Goal: Download file/media

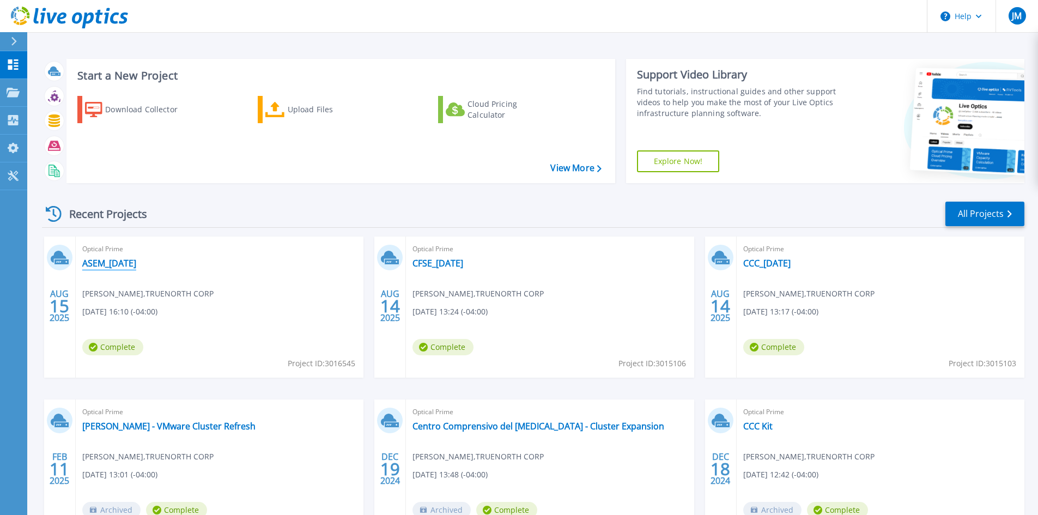
click at [133, 268] on link "ASEM_[DATE]" at bounding box center [109, 263] width 54 height 11
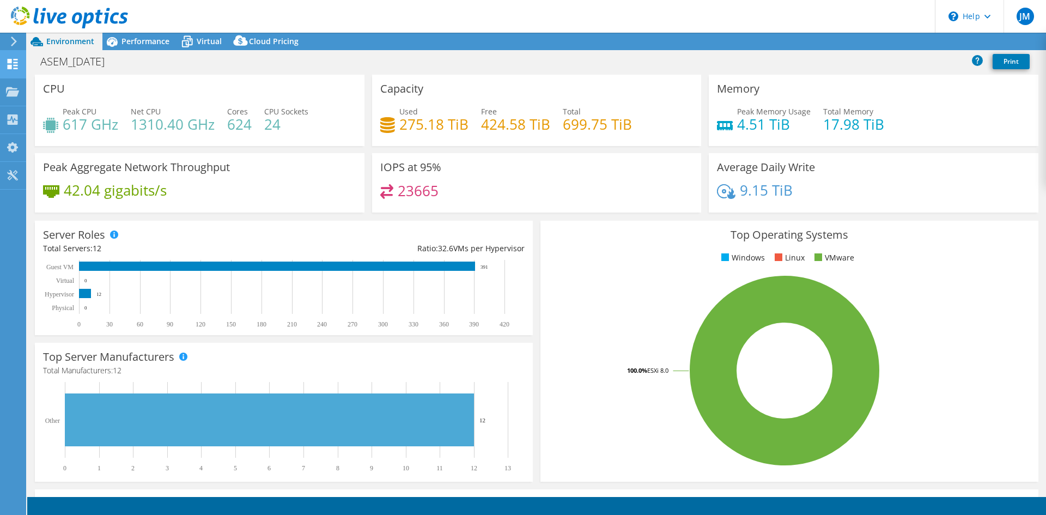
click at [13, 42] on icon at bounding box center [14, 42] width 8 height 10
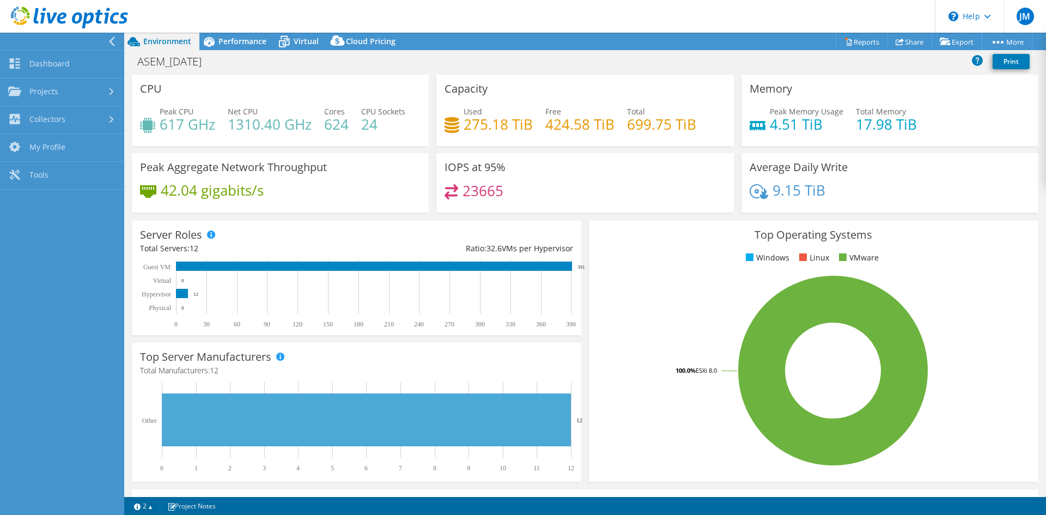
click at [31, 62] on link "Dashboard" at bounding box center [62, 65] width 124 height 28
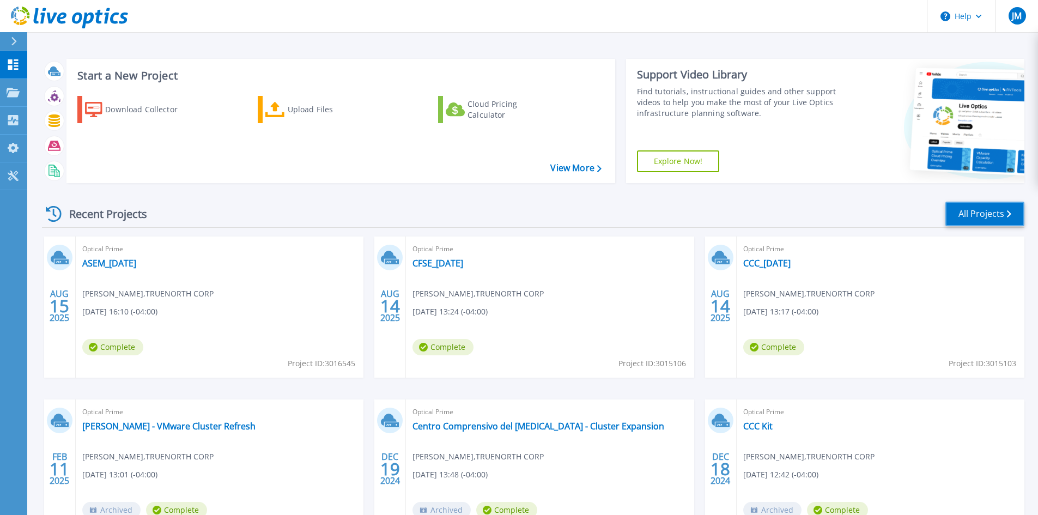
click at [972, 211] on link "All Projects" at bounding box center [985, 214] width 79 height 25
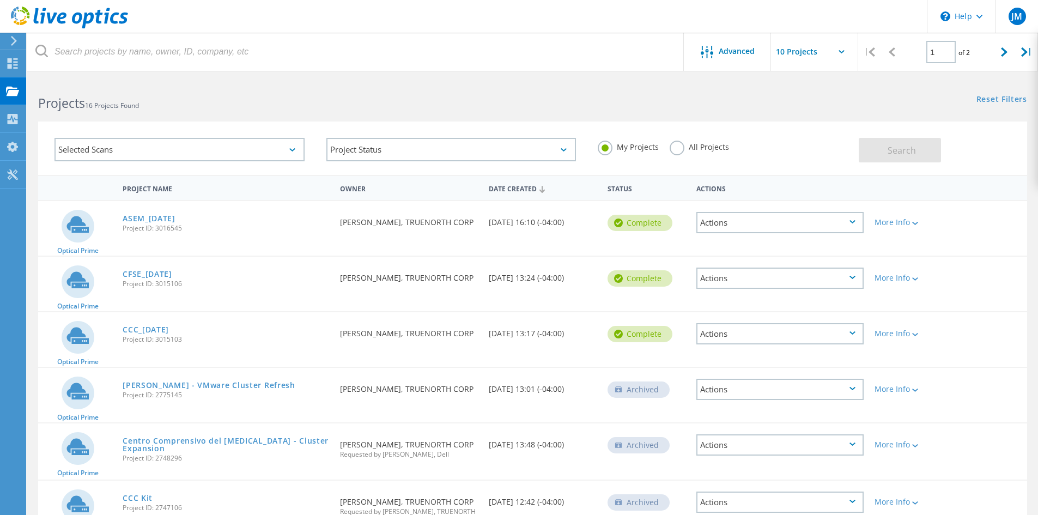
click at [858, 217] on div "Actions" at bounding box center [780, 222] width 167 height 21
click at [1013, 193] on div "Project Name Owner Date Created Status Actions" at bounding box center [532, 187] width 989 height 25
click at [918, 226] on div at bounding box center [914, 223] width 8 height 7
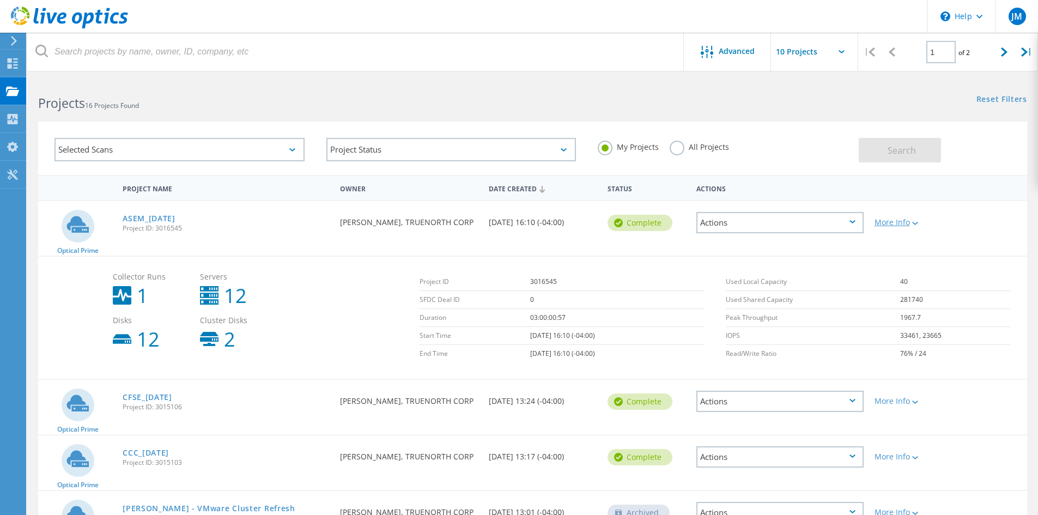
click at [918, 226] on div at bounding box center [914, 223] width 8 height 7
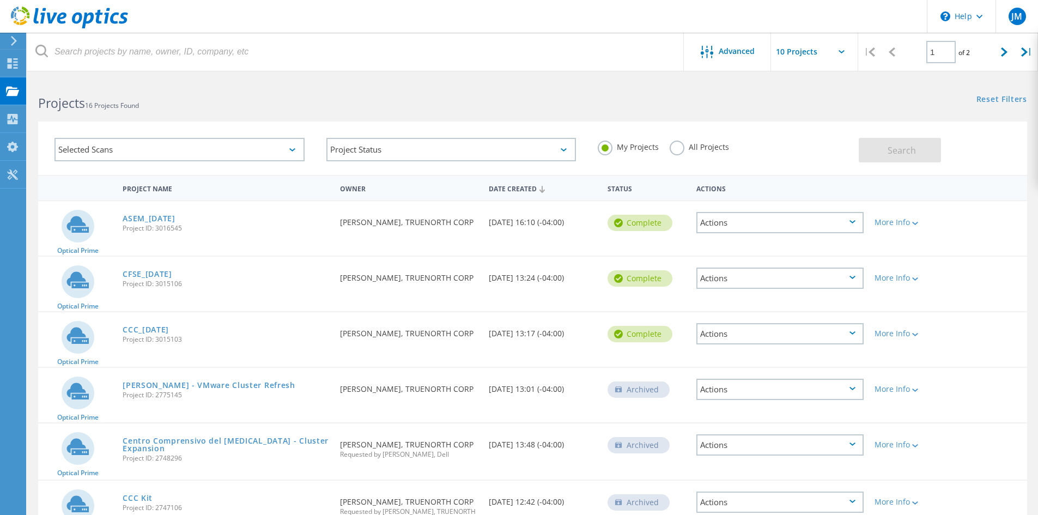
click at [801, 220] on div "Actions" at bounding box center [780, 222] width 167 height 21
click at [733, 227] on div "Share" at bounding box center [780, 231] width 165 height 17
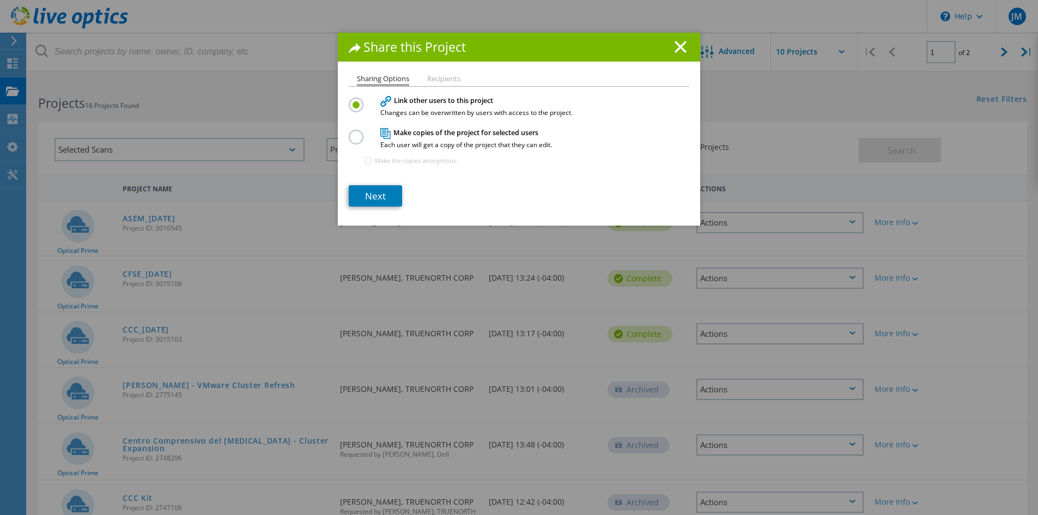
click at [447, 83] on li "Recipients" at bounding box center [443, 79] width 33 height 9
click at [675, 49] on line at bounding box center [680, 46] width 11 height 11
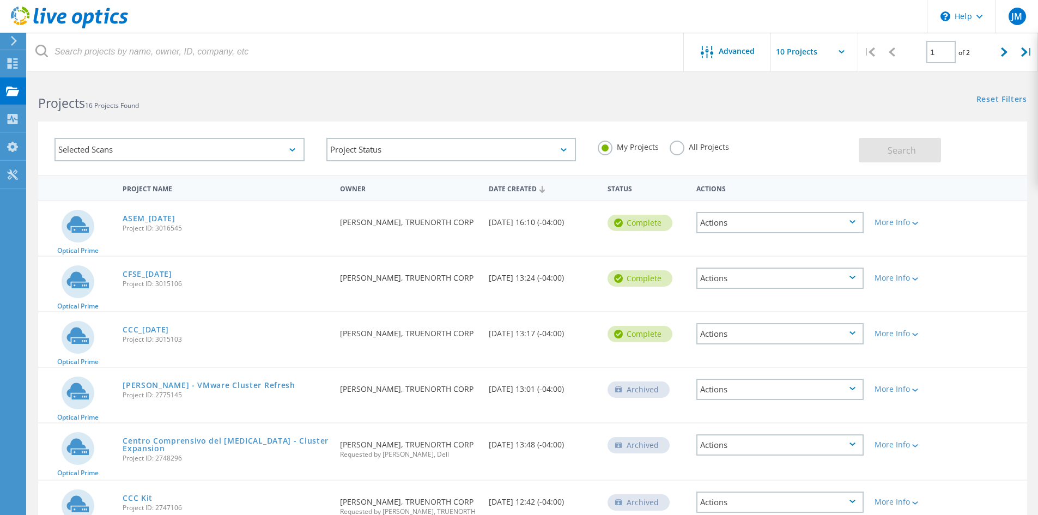
click at [538, 90] on div "Reset Filters Show Filters" at bounding box center [785, 89] width 505 height 20
click at [16, 68] on use at bounding box center [13, 63] width 10 height 10
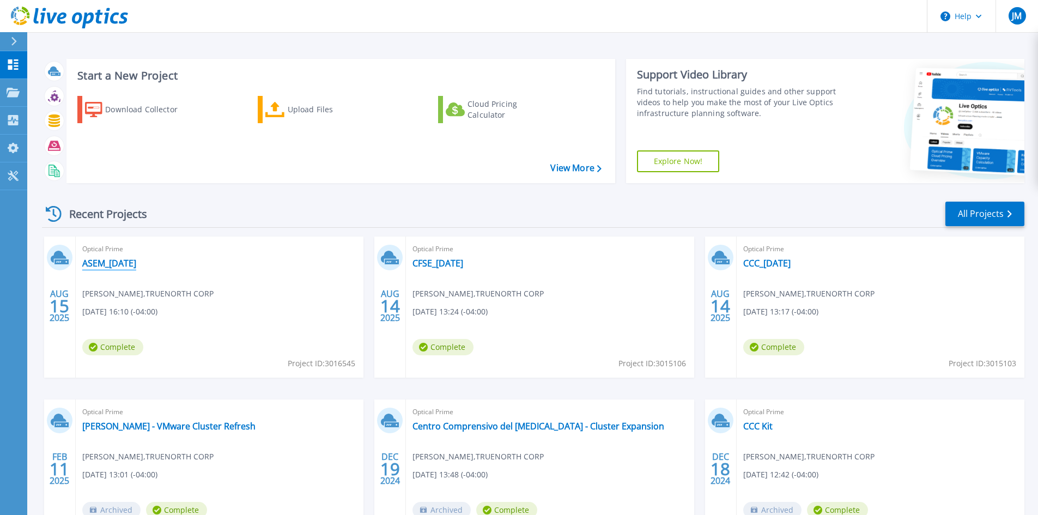
click at [136, 261] on link "ASEM_[DATE]" at bounding box center [109, 263] width 54 height 11
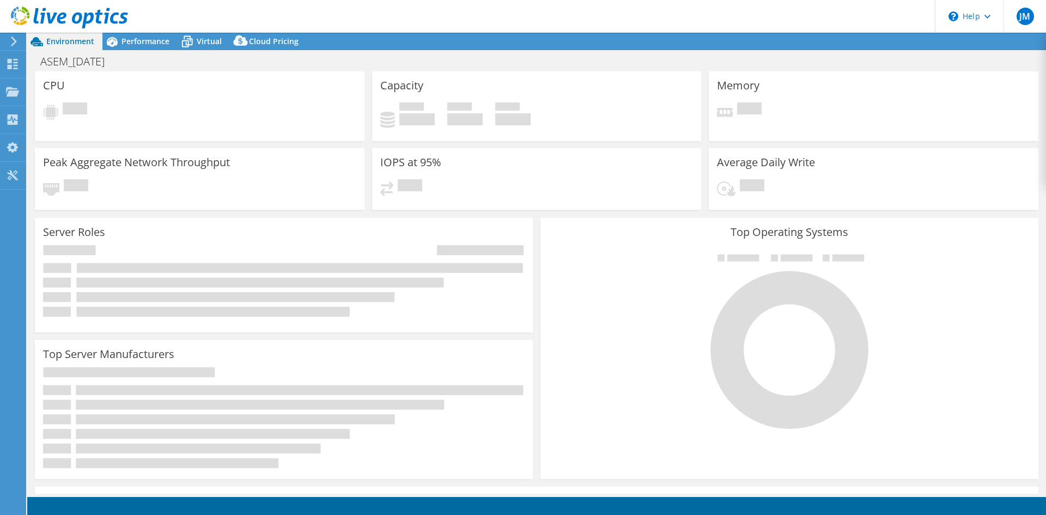
select select "USD"
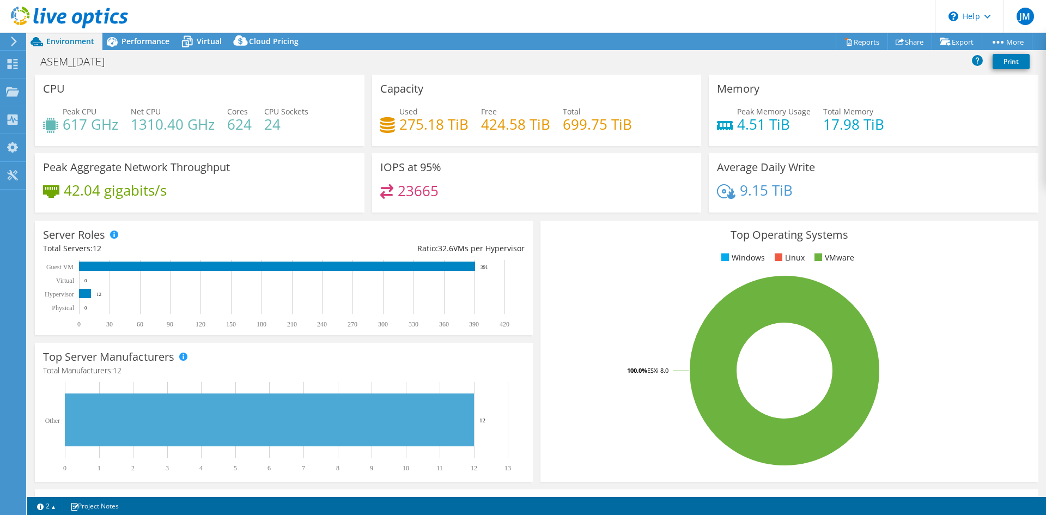
click at [559, 68] on div "ASEM_2025-08-15 Print" at bounding box center [536, 61] width 1019 height 20
click at [565, 67] on div "ASEM_2025-08-15 Print" at bounding box center [536, 61] width 1019 height 20
click at [164, 36] on span "Performance" at bounding box center [146, 41] width 48 height 10
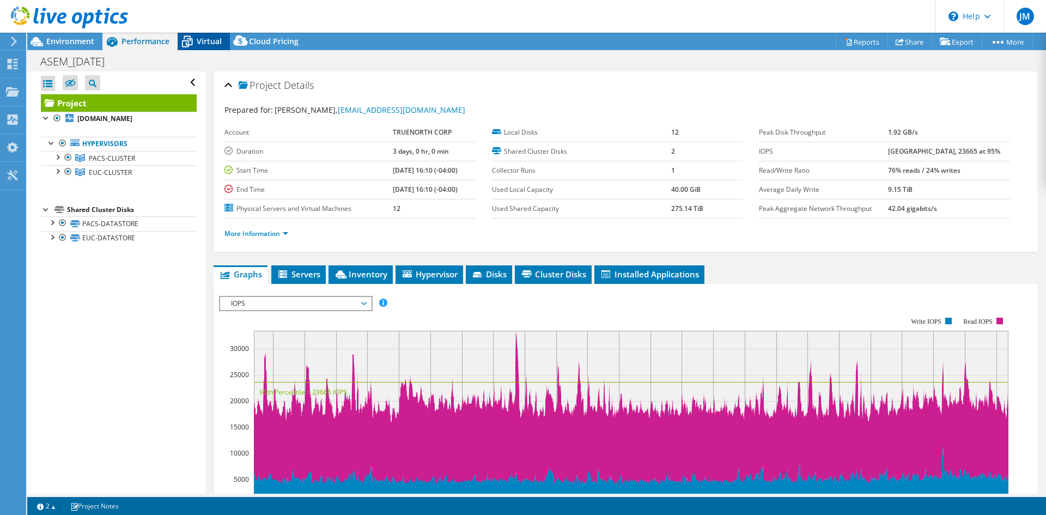
click at [209, 34] on div "Virtual" at bounding box center [204, 41] width 52 height 17
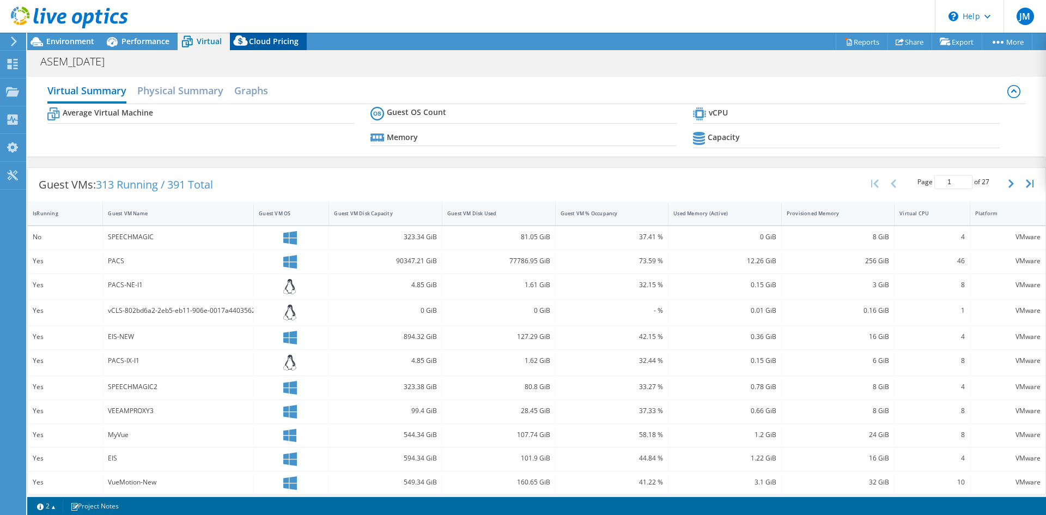
click at [256, 38] on span "Cloud Pricing" at bounding box center [274, 41] width 50 height 10
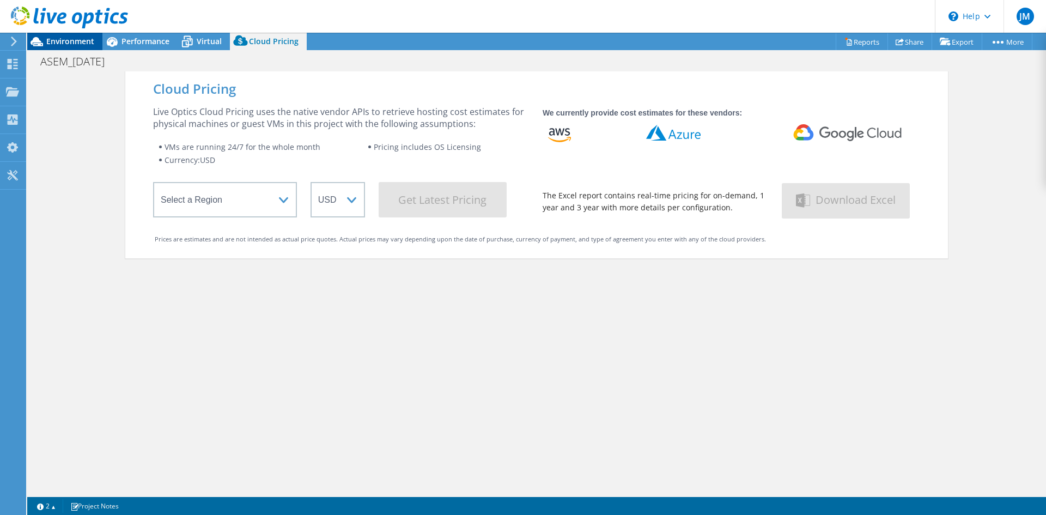
click at [87, 43] on span "Environment" at bounding box center [70, 41] width 48 height 10
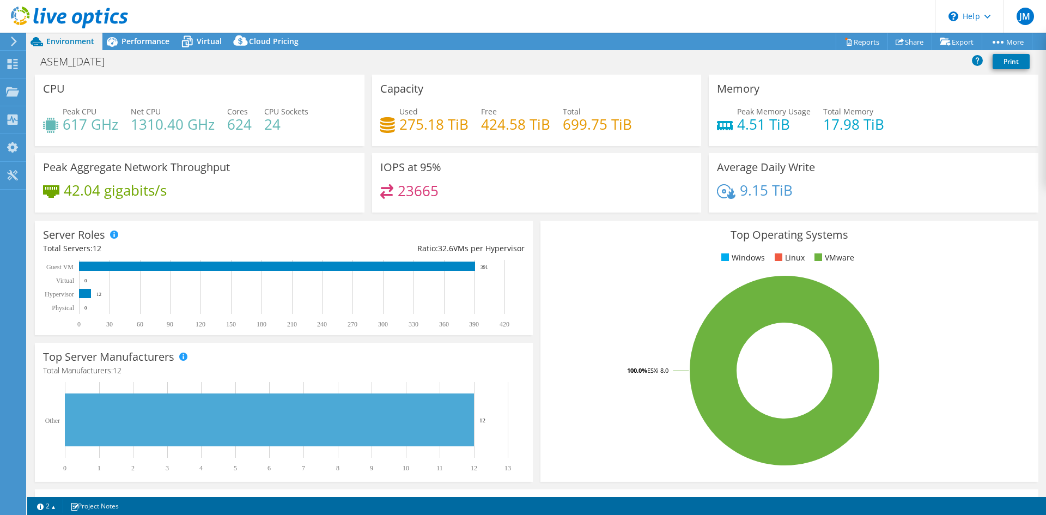
click at [15, 44] on icon at bounding box center [14, 42] width 8 height 10
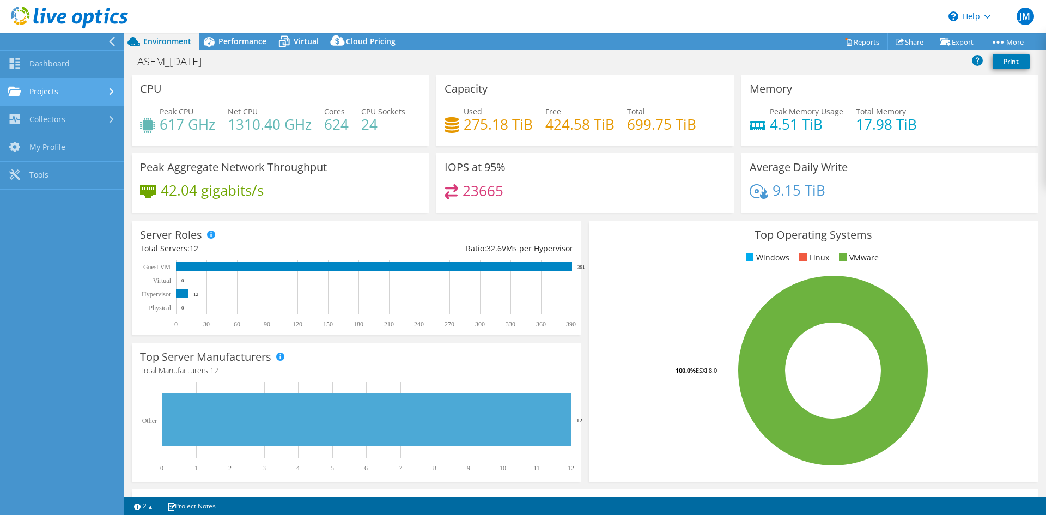
click at [71, 91] on link "Projects" at bounding box center [62, 92] width 124 height 28
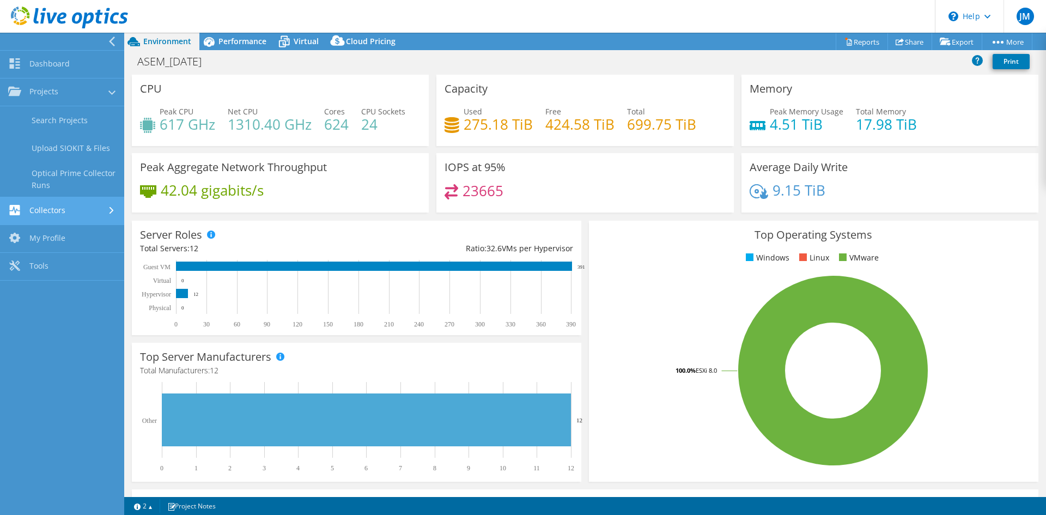
click at [66, 212] on link "Collectors" at bounding box center [62, 211] width 124 height 28
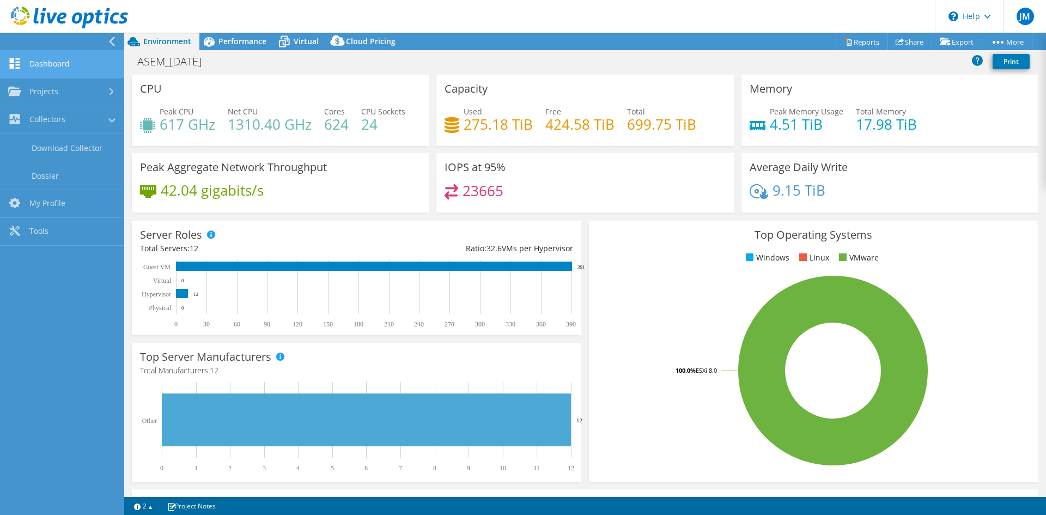
click at [57, 56] on link "Dashboard" at bounding box center [62, 65] width 124 height 28
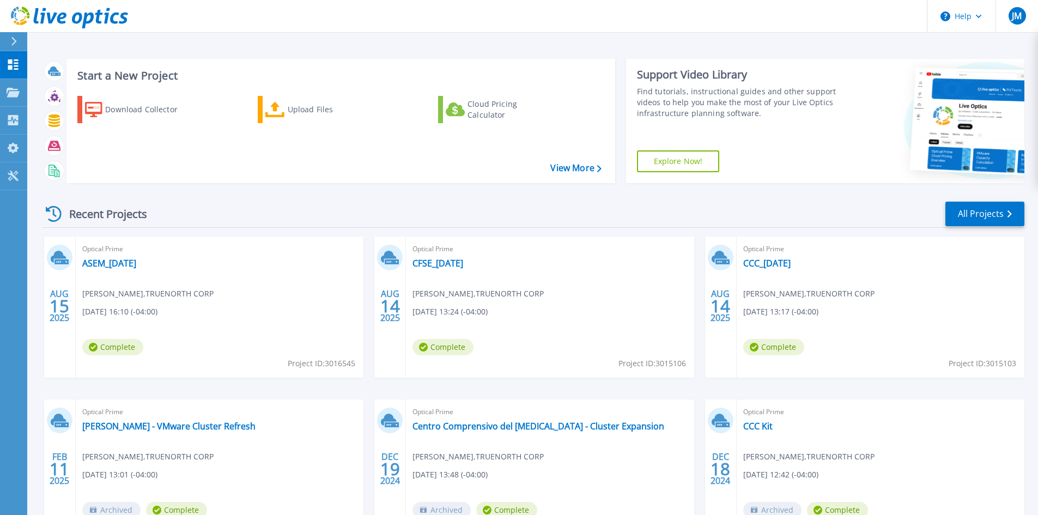
click at [303, 362] on span "Project ID: 3016545" at bounding box center [322, 364] width 68 height 12
click at [128, 260] on link "ASEM_[DATE]" at bounding box center [109, 263] width 54 height 11
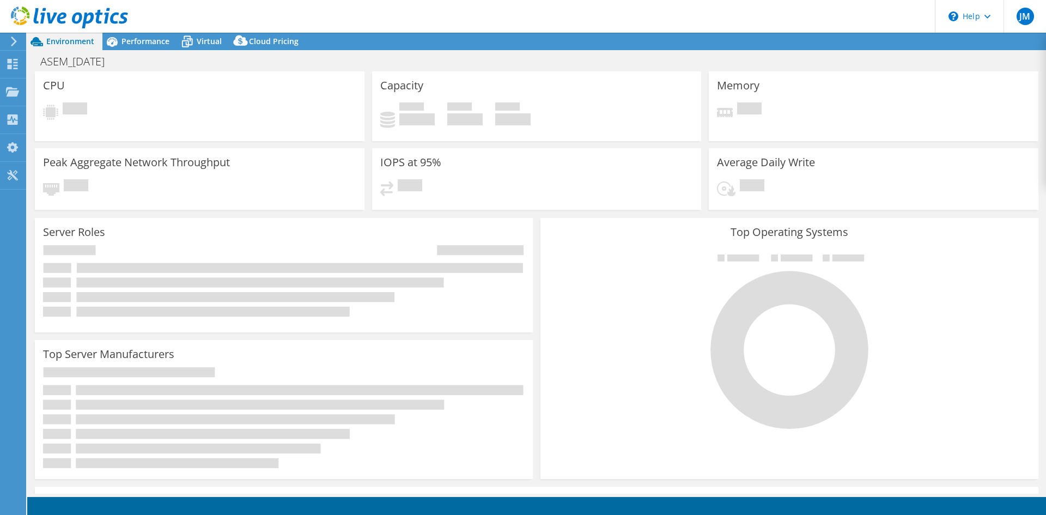
select select "USD"
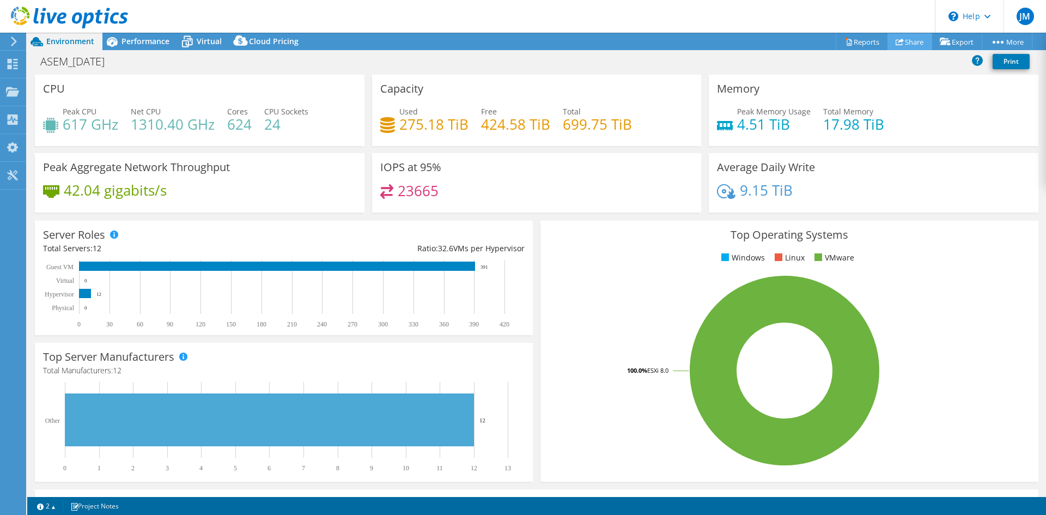
click at [900, 46] on link "Share" at bounding box center [910, 41] width 45 height 17
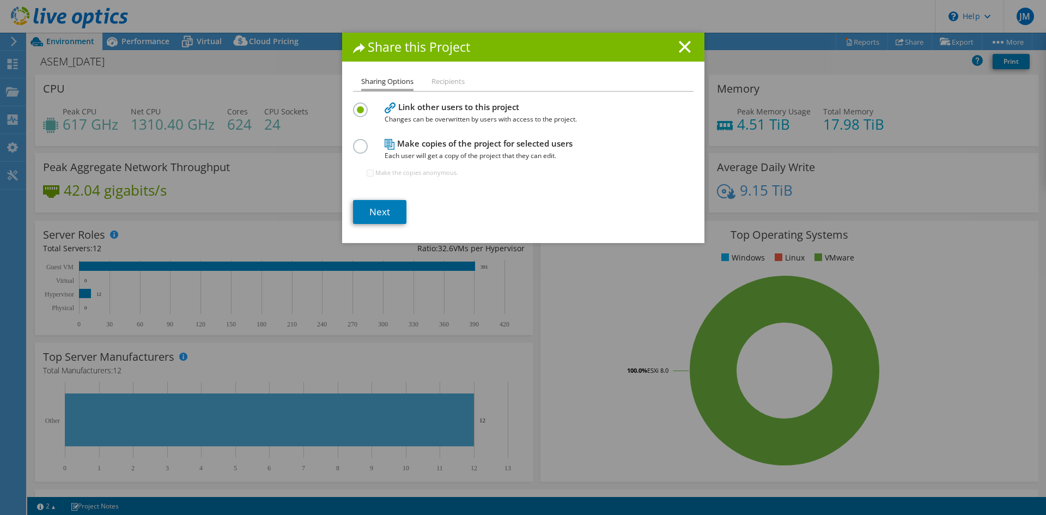
click at [453, 86] on li "Recipients" at bounding box center [448, 82] width 33 height 14
click at [679, 46] on icon at bounding box center [685, 47] width 12 height 12
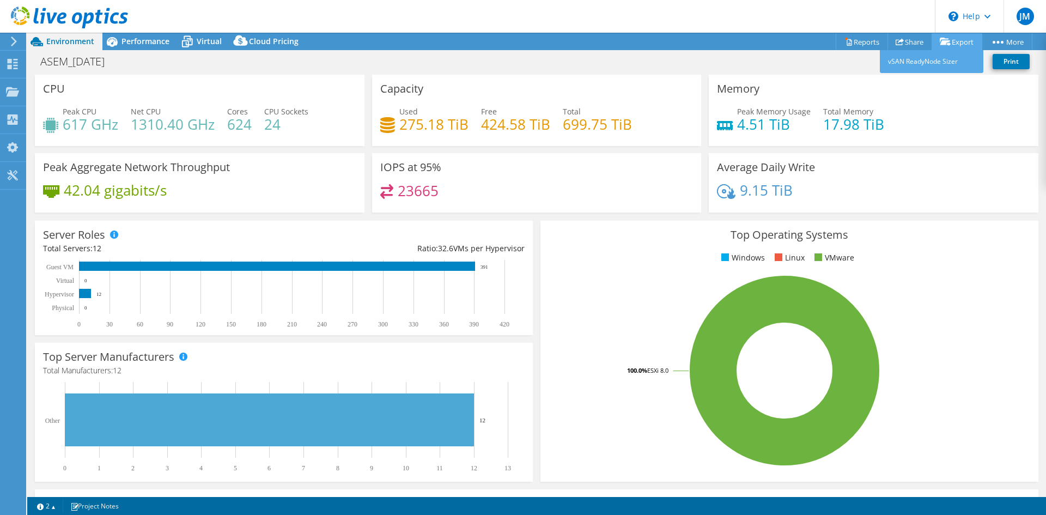
click at [970, 41] on link "Export" at bounding box center [957, 41] width 51 height 17
click at [933, 62] on link "vSAN ReadyNode Sizer" at bounding box center [932, 61] width 104 height 23
click at [654, 22] on header "JM End User Jose Martinez jmdelvalle@truenorthcorporation.com TRUENORTH CORP My…" at bounding box center [523, 16] width 1046 height 33
click at [10, 172] on use at bounding box center [12, 175] width 10 height 10
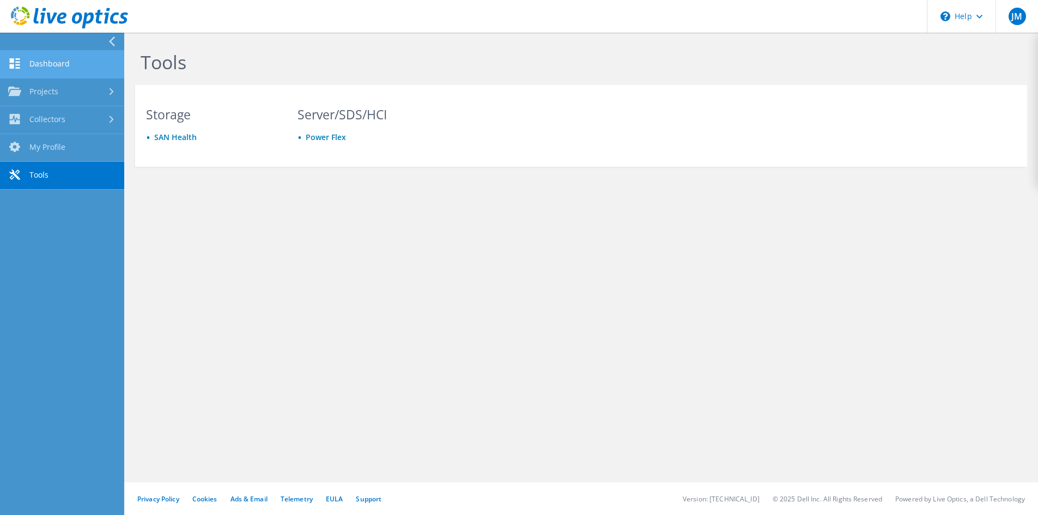
click at [31, 61] on link "Dashboard" at bounding box center [62, 65] width 124 height 28
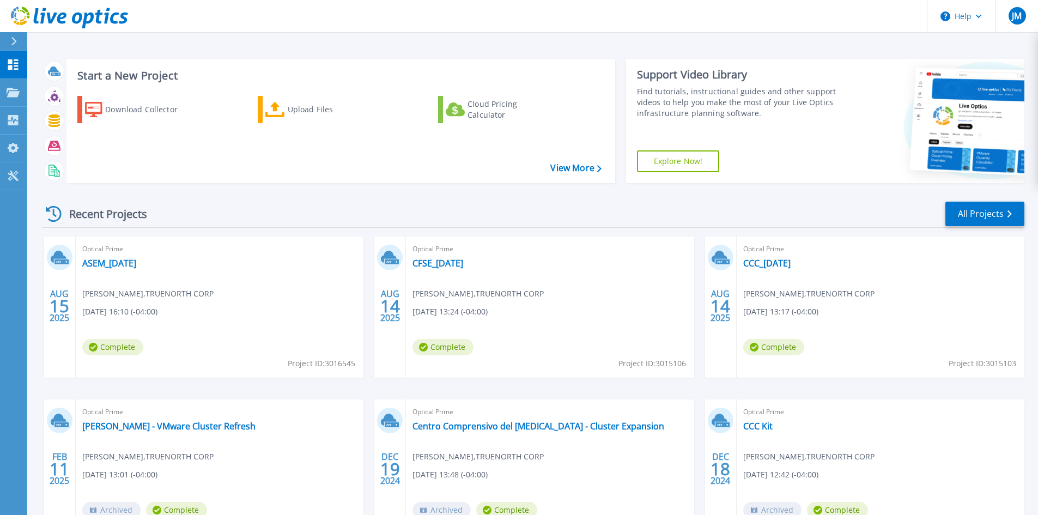
click at [403, 18] on header "Help JM End User [PERSON_NAME] [EMAIL_ADDRESS][DOMAIN_NAME] TRUENORTH CORP My P…" at bounding box center [519, 16] width 1038 height 33
click at [136, 263] on link "ASEM_[DATE]" at bounding box center [109, 263] width 54 height 11
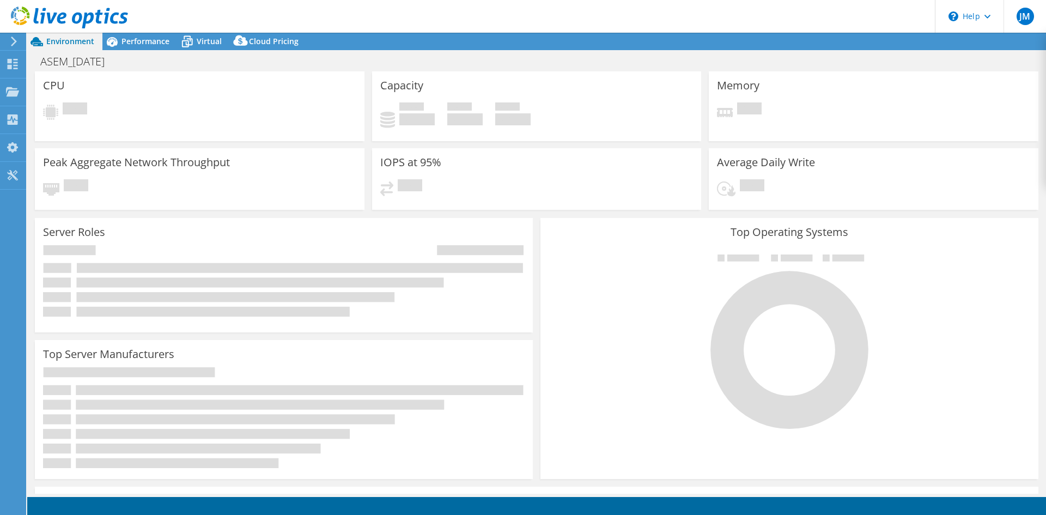
select select "USD"
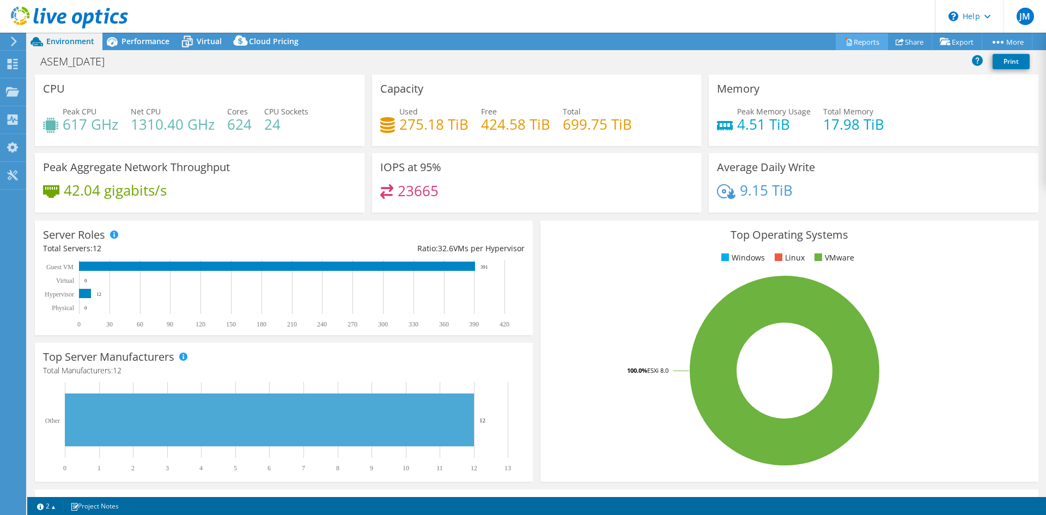
click at [854, 45] on link "Reports" at bounding box center [862, 41] width 52 height 17
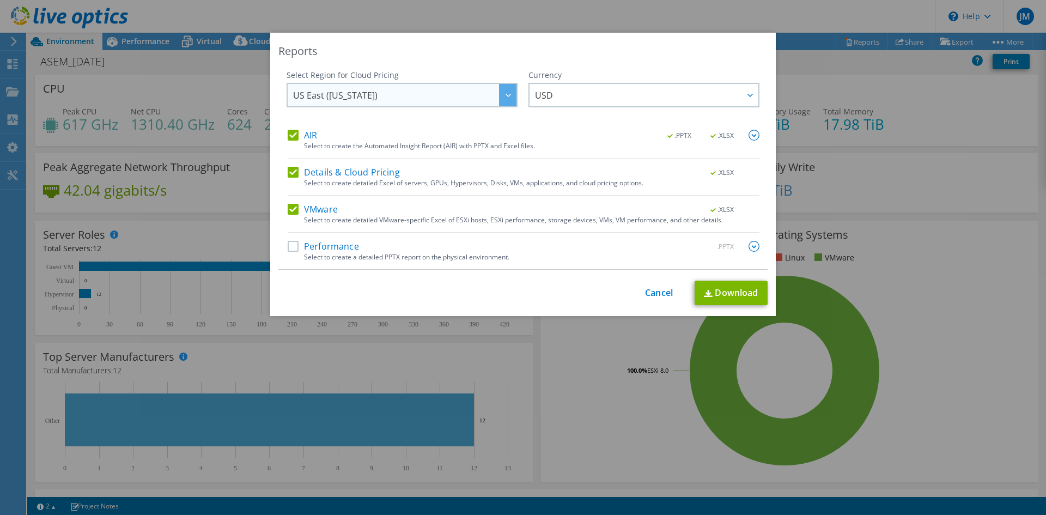
click at [493, 96] on span "US East (Virginia)" at bounding box center [404, 95] width 223 height 22
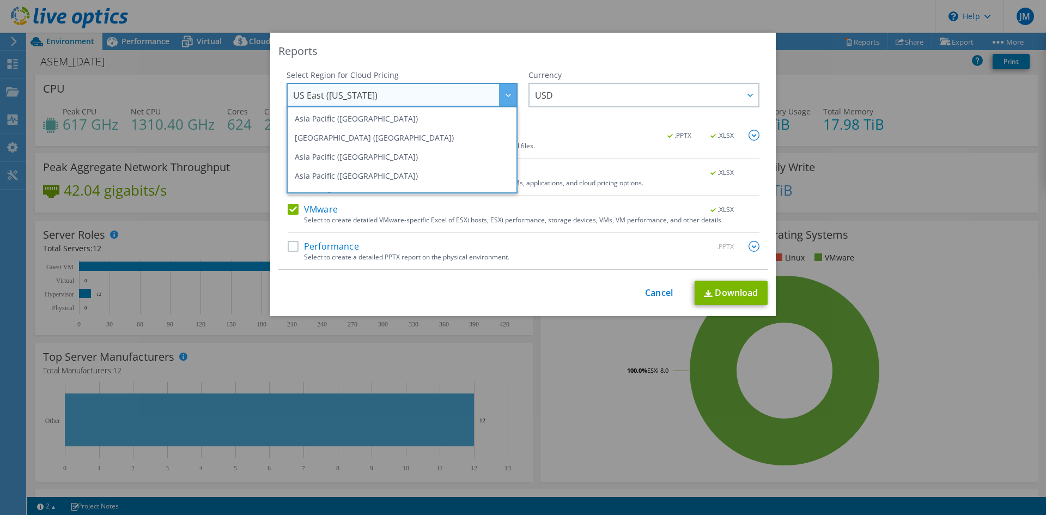
click at [494, 63] on div "Reports Select Region for Cloud Pricing Asia Pacific (Hong Kong) Asia Pacific (…" at bounding box center [523, 174] width 506 height 283
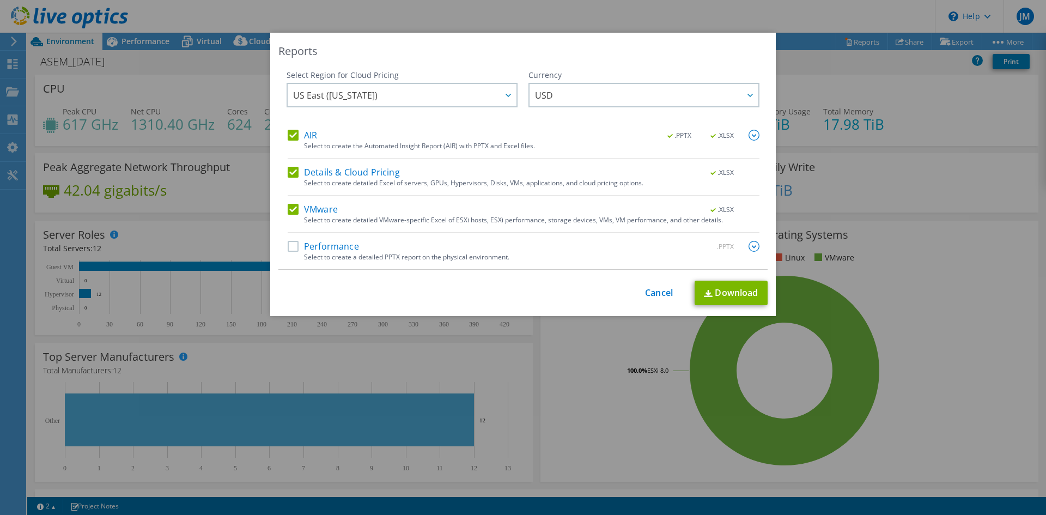
click at [288, 245] on label "Performance" at bounding box center [323, 246] width 71 height 11
click at [0, 0] on input "Performance" at bounding box center [0, 0] width 0 height 0
click at [556, 94] on span "USD" at bounding box center [646, 95] width 223 height 22
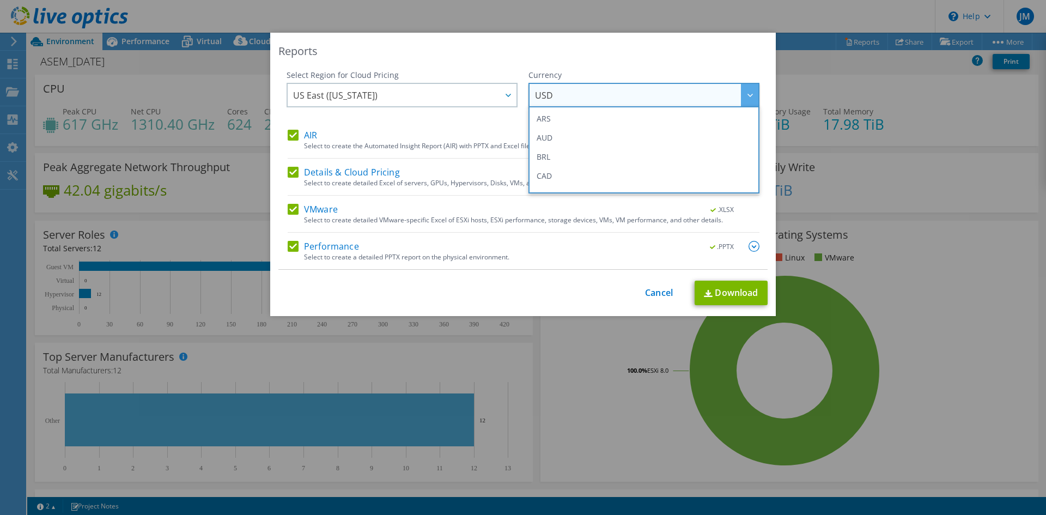
click at [556, 94] on span "USD" at bounding box center [646, 95] width 223 height 22
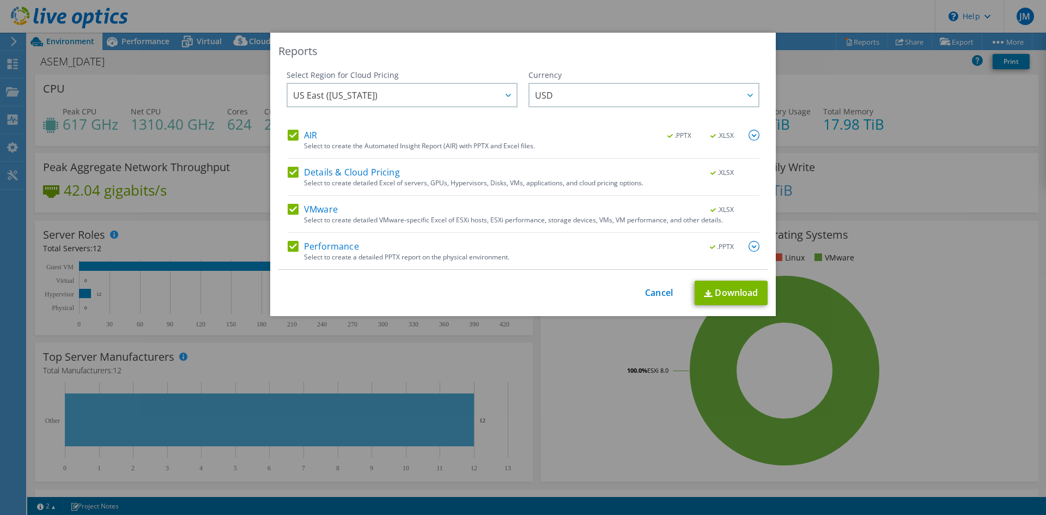
click at [401, 57] on div "Reports" at bounding box center [523, 51] width 489 height 15
click at [395, 97] on span "US East ([US_STATE])" at bounding box center [404, 95] width 223 height 22
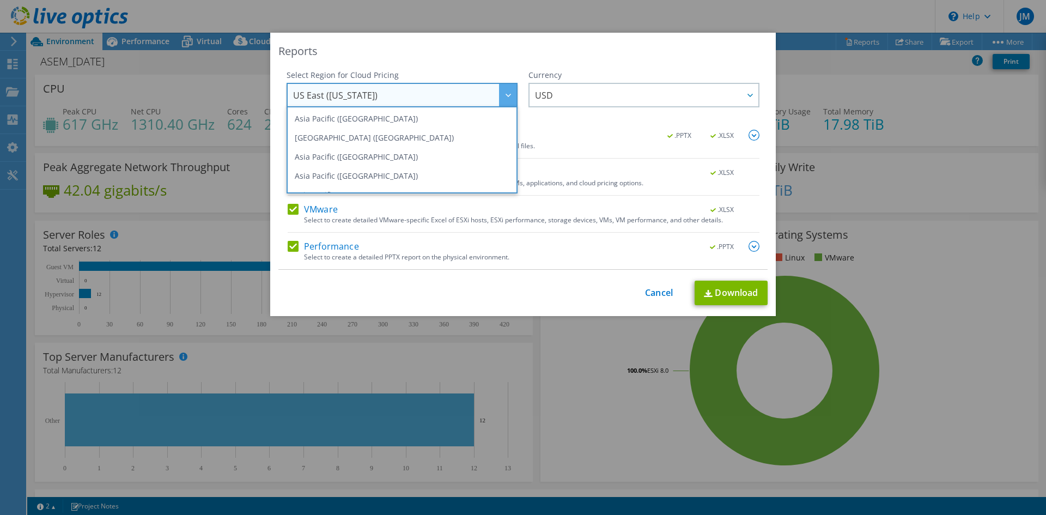
click at [395, 97] on span "US East ([US_STATE])" at bounding box center [404, 95] width 223 height 22
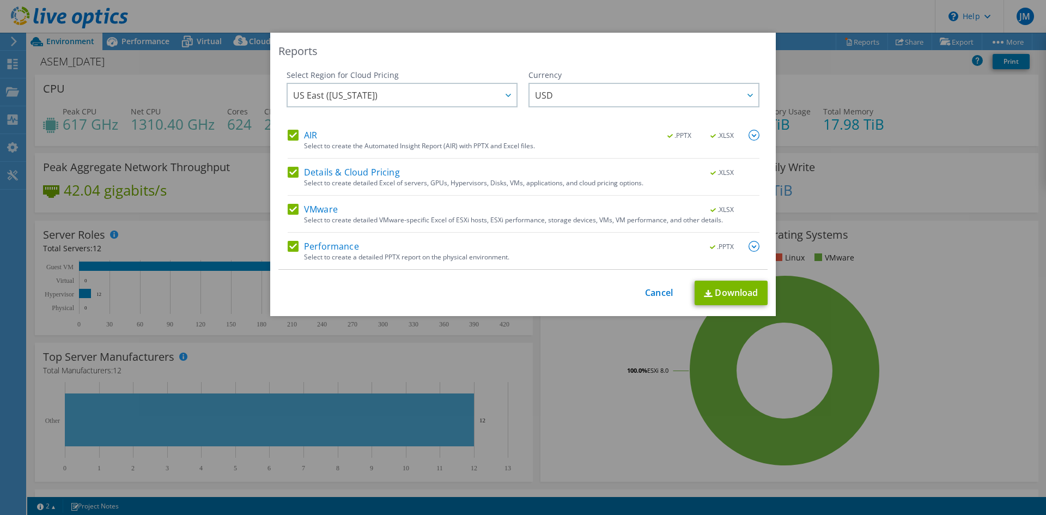
click at [415, 57] on div "Reports" at bounding box center [523, 51] width 489 height 15
click at [503, 99] on div at bounding box center [507, 95] width 17 height 22
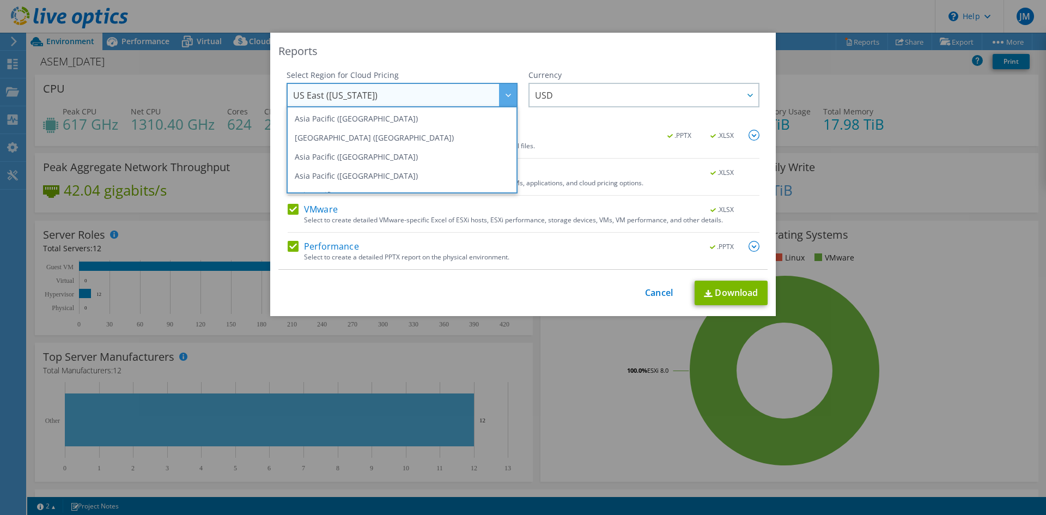
click at [484, 49] on div "Reports" at bounding box center [523, 51] width 489 height 15
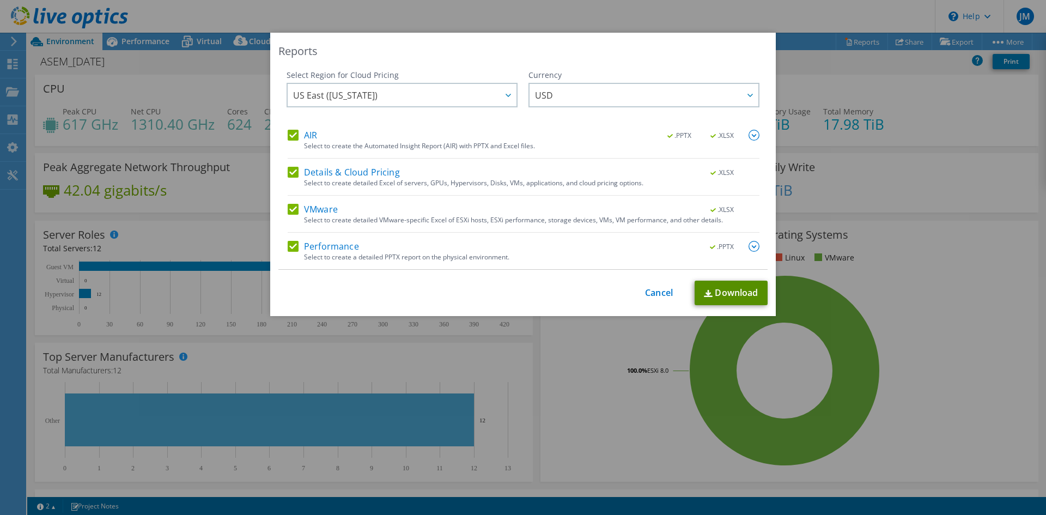
click at [704, 290] on img at bounding box center [708, 293] width 9 height 7
click at [651, 295] on link "Cancel" at bounding box center [659, 293] width 28 height 10
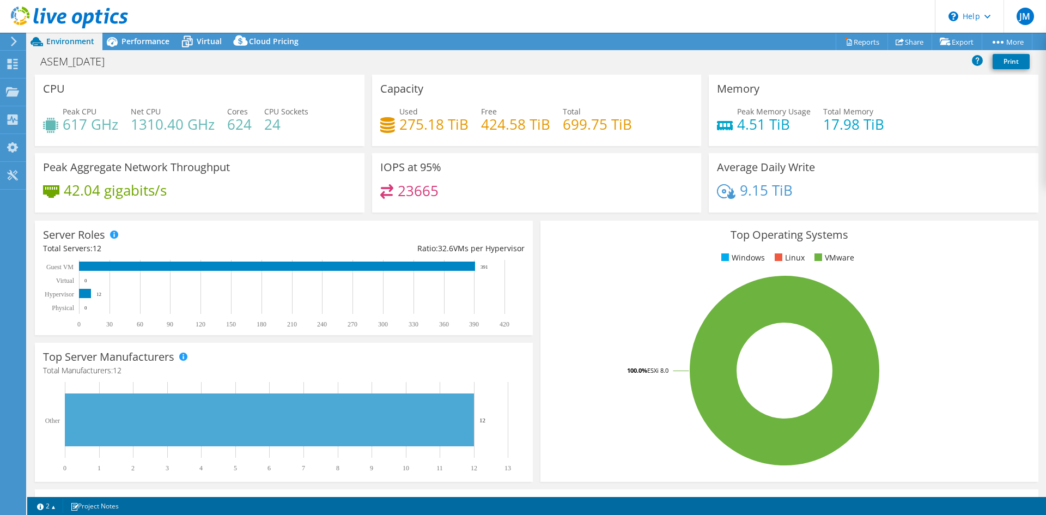
click at [13, 42] on icon at bounding box center [14, 42] width 8 height 10
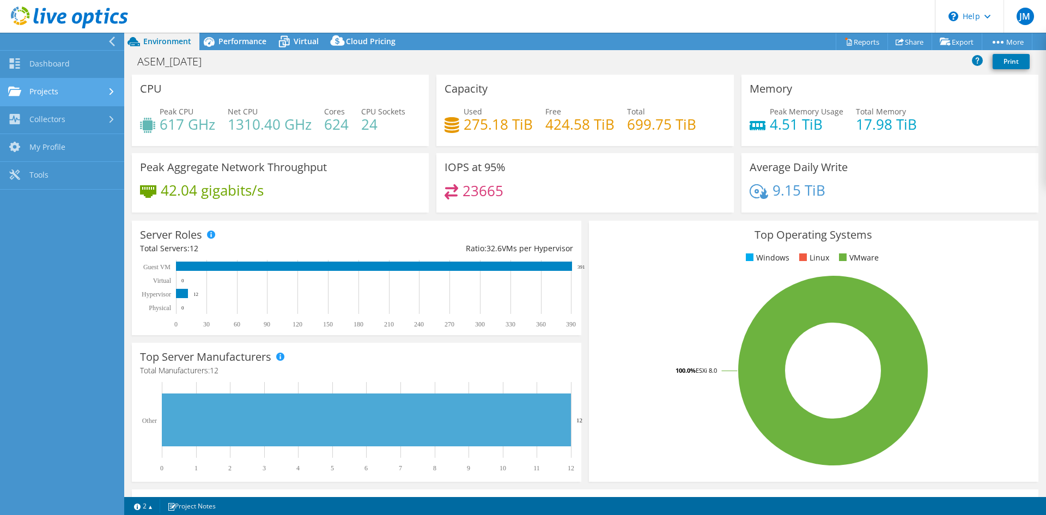
click at [53, 93] on link "Projects" at bounding box center [62, 92] width 124 height 28
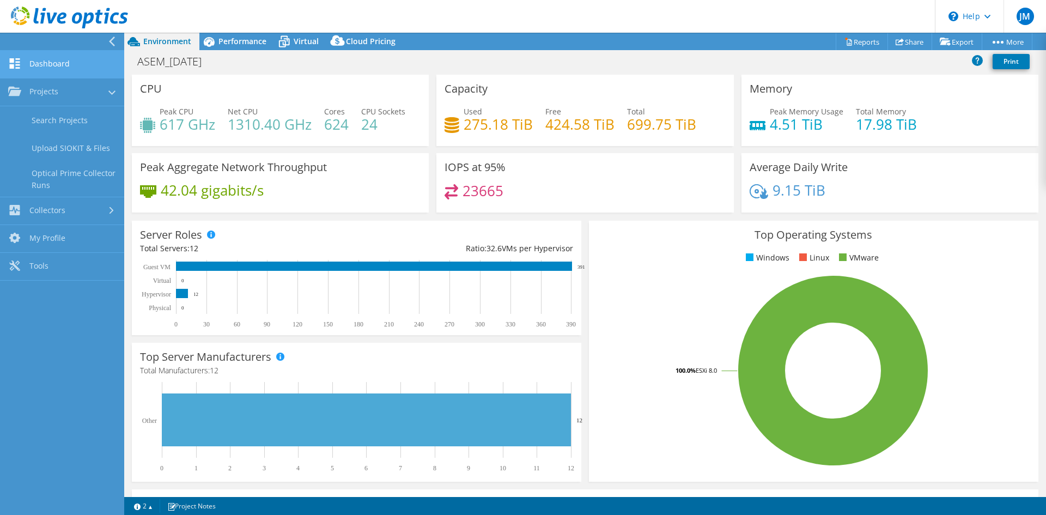
click at [53, 70] on link "Dashboard" at bounding box center [62, 65] width 124 height 28
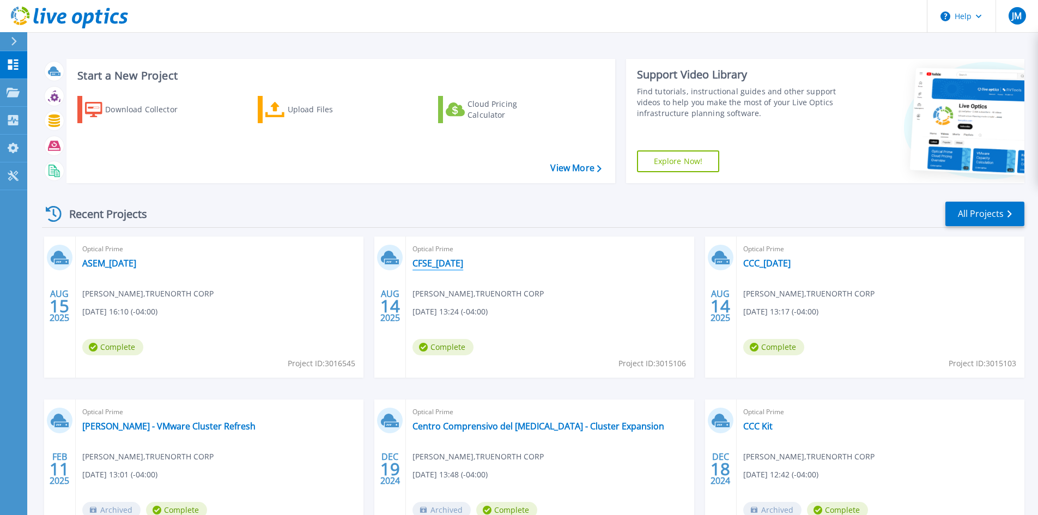
click at [440, 259] on link "CFSE_2025-08-14" at bounding box center [438, 263] width 51 height 11
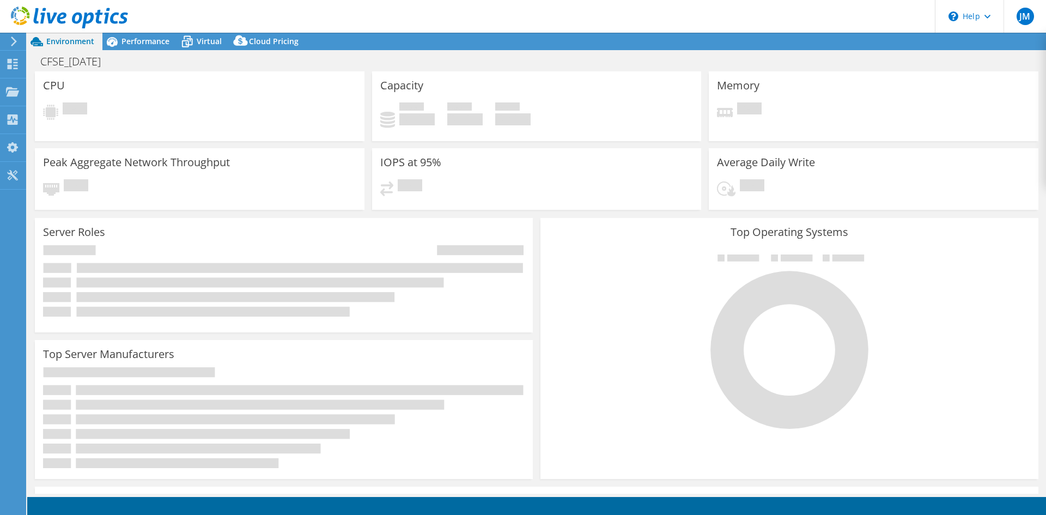
select select "USD"
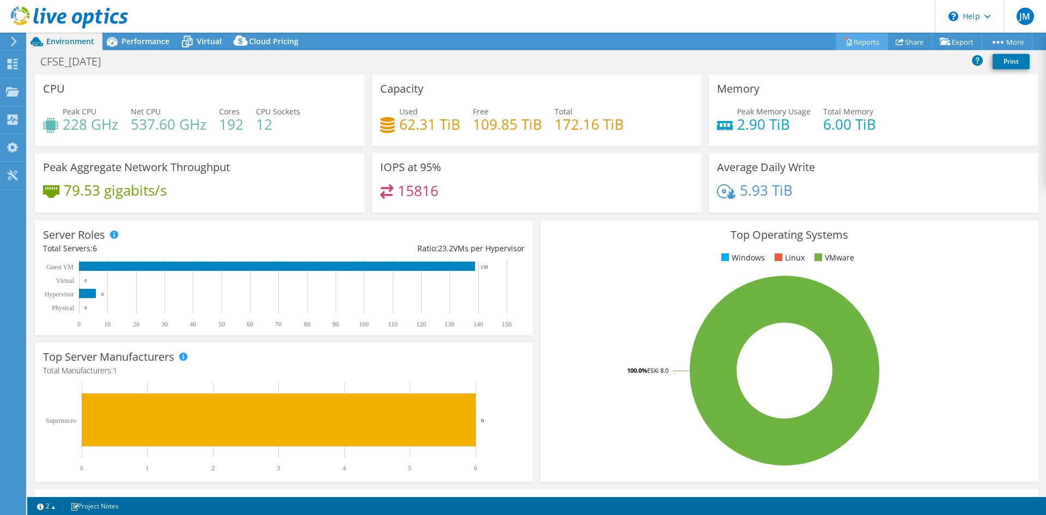
click at [856, 45] on link "Reports" at bounding box center [862, 41] width 52 height 17
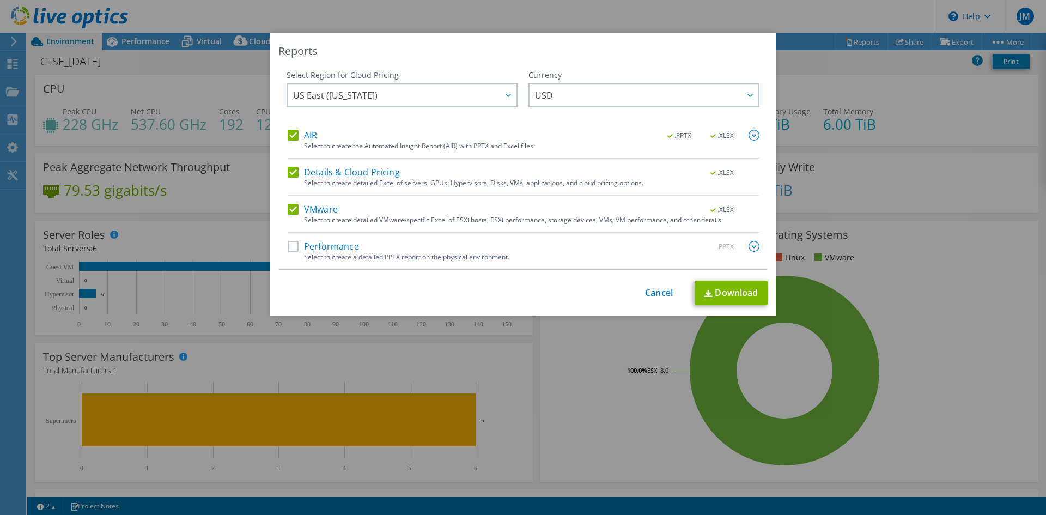
click at [288, 248] on label "Performance" at bounding box center [323, 246] width 71 height 11
click at [0, 0] on input "Performance" at bounding box center [0, 0] width 0 height 0
click at [710, 287] on link "Download" at bounding box center [731, 293] width 73 height 25
click at [645, 298] on link "Cancel" at bounding box center [659, 293] width 28 height 10
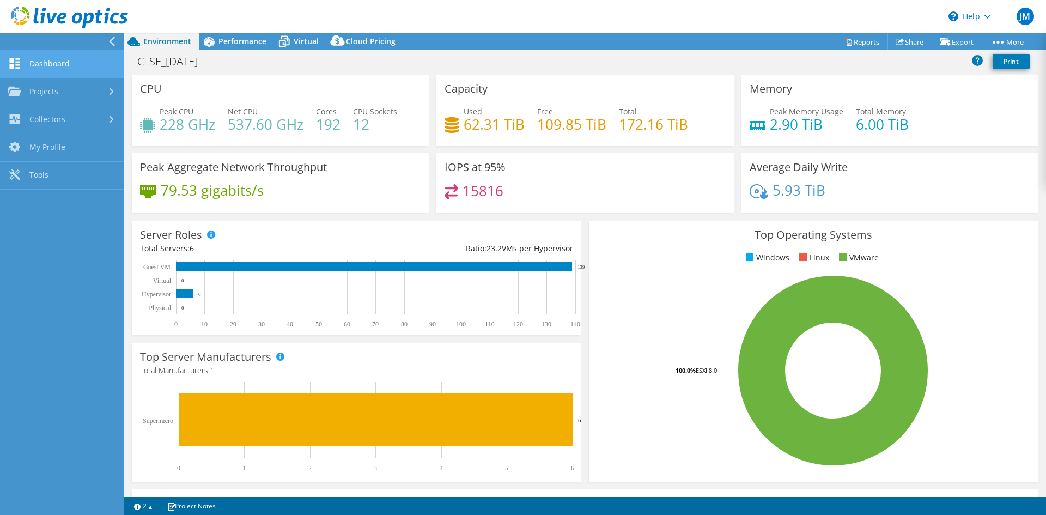
click at [52, 67] on link "Dashboard" at bounding box center [62, 65] width 124 height 28
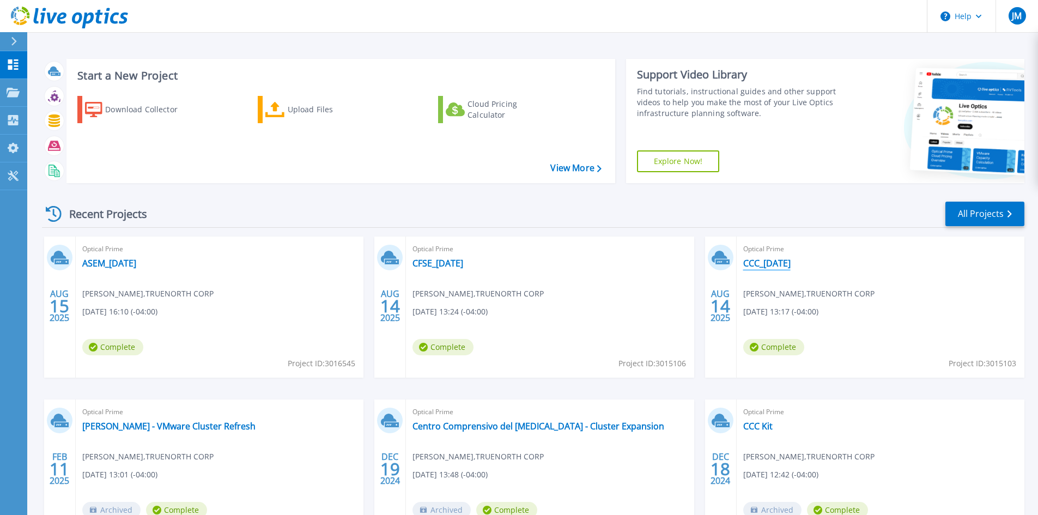
click at [790, 265] on link "CCC_[DATE]" at bounding box center [766, 263] width 47 height 11
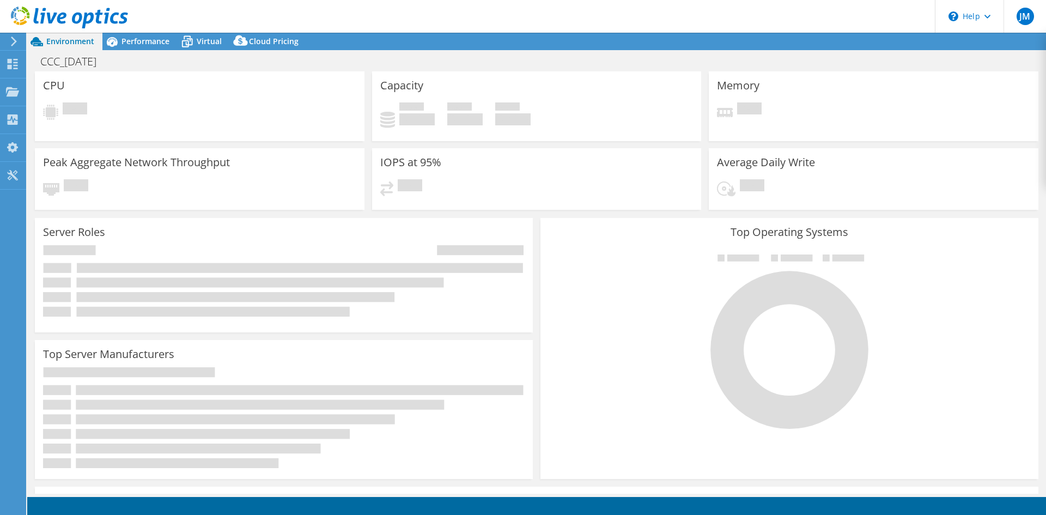
select select "USD"
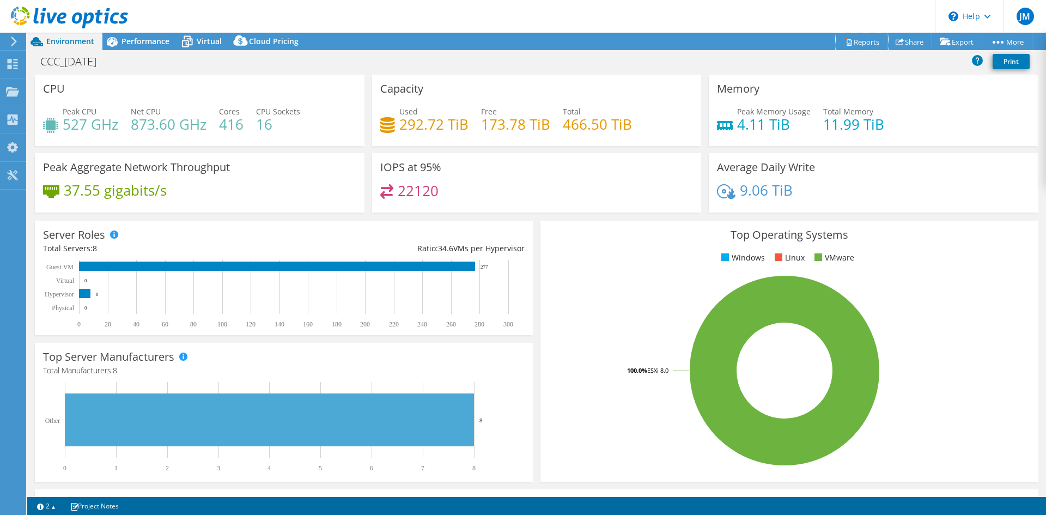
click at [850, 42] on link "Reports" at bounding box center [862, 41] width 52 height 17
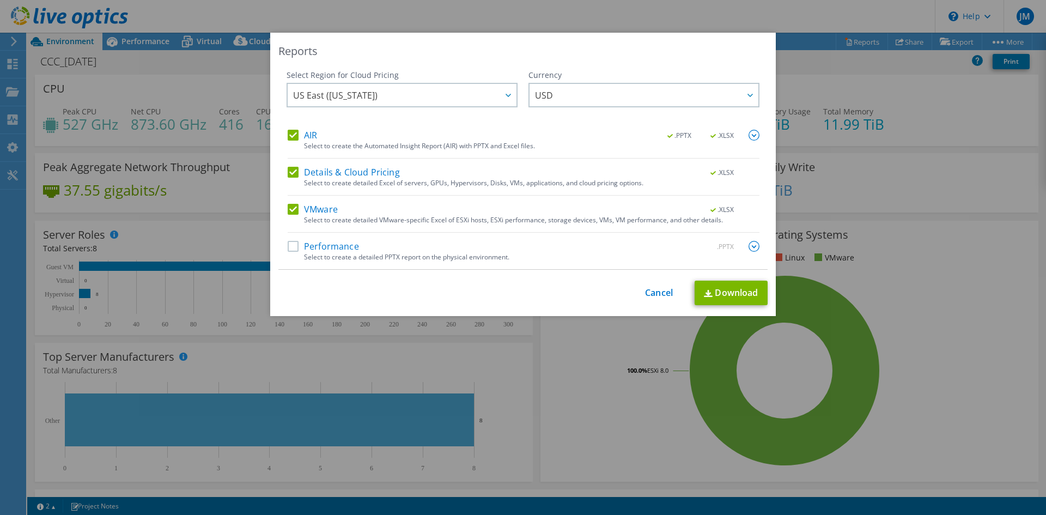
click at [292, 245] on label "Performance" at bounding box center [323, 246] width 71 height 11
click at [0, 0] on input "Performance" at bounding box center [0, 0] width 0 height 0
click at [732, 297] on link "Download" at bounding box center [731, 293] width 73 height 25
drag, startPoint x: 645, startPoint y: 293, endPoint x: 652, endPoint y: 279, distance: 16.1
click at [645, 293] on link "Cancel" at bounding box center [659, 293] width 28 height 10
